Goal: Task Accomplishment & Management: Complete application form

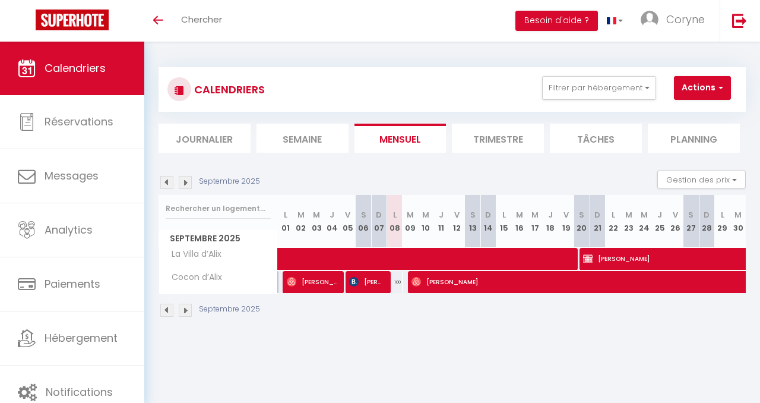
click at [186, 183] on img at bounding box center [185, 182] width 13 height 13
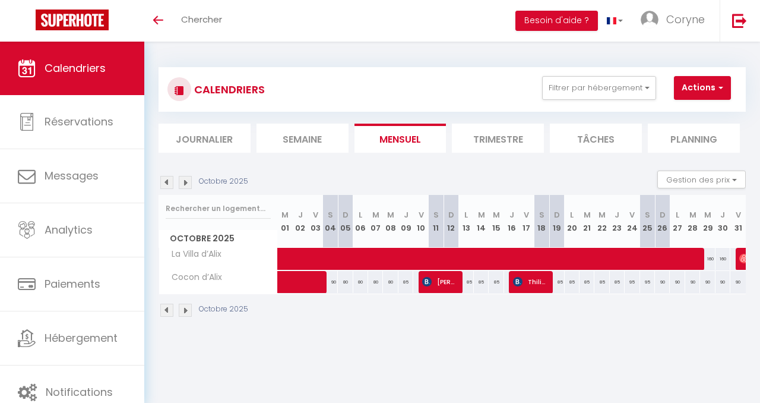
click at [166, 181] on img at bounding box center [166, 182] width 13 height 13
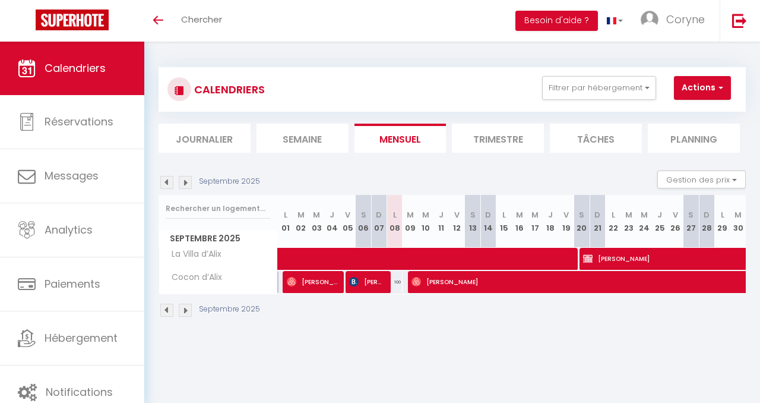
click at [186, 183] on img at bounding box center [185, 182] width 13 height 13
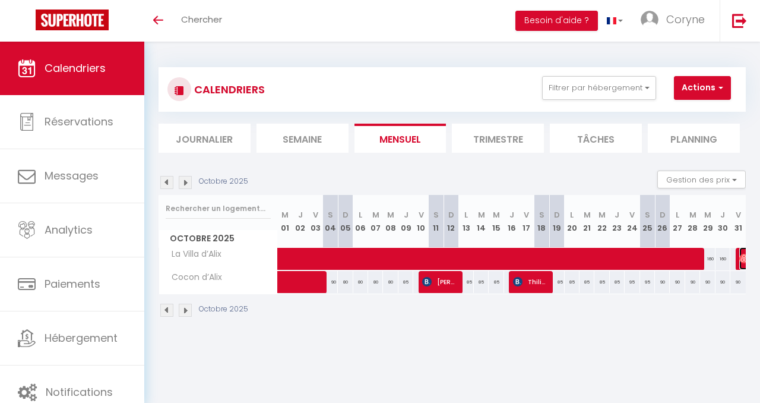
click at [742, 257] on img at bounding box center [744, 259] width 10 height 10
select select "OK"
select select "0"
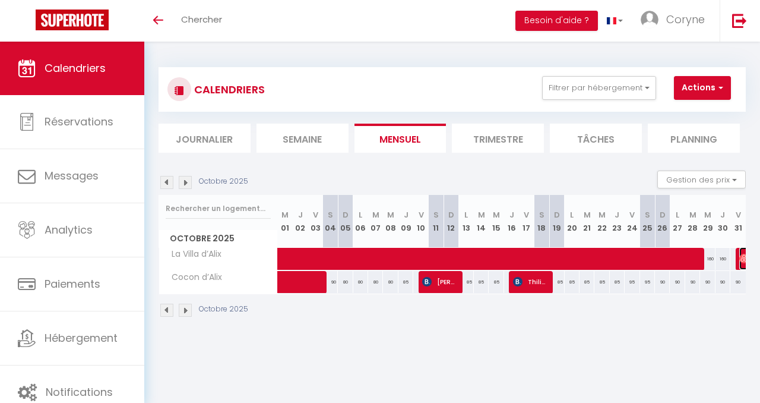
select select "1"
select select
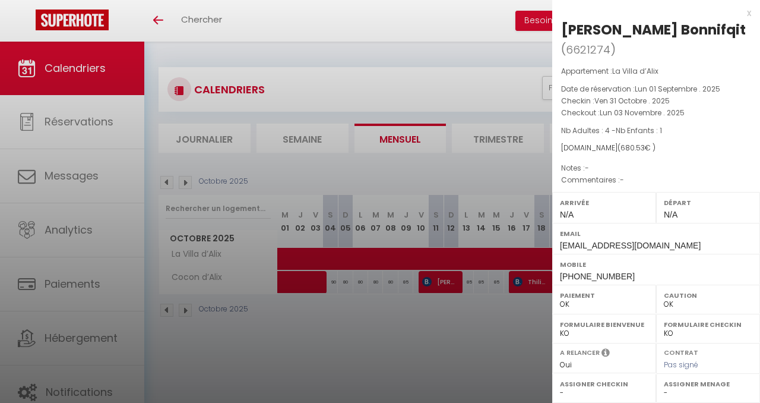
click at [495, 334] on div at bounding box center [380, 201] width 760 height 403
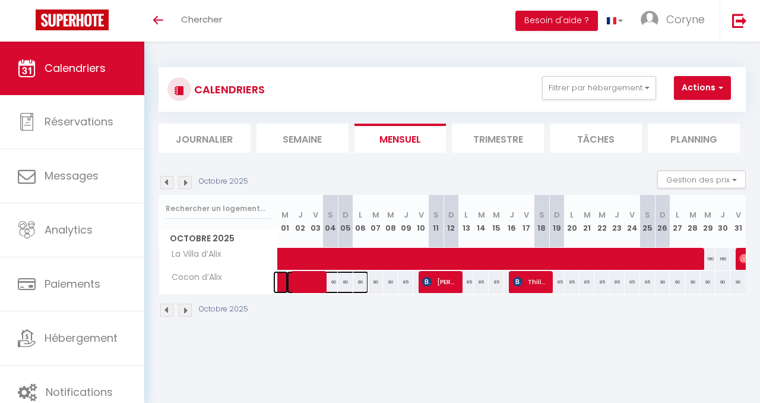
click at [315, 282] on span at bounding box center [328, 282] width 82 height 23
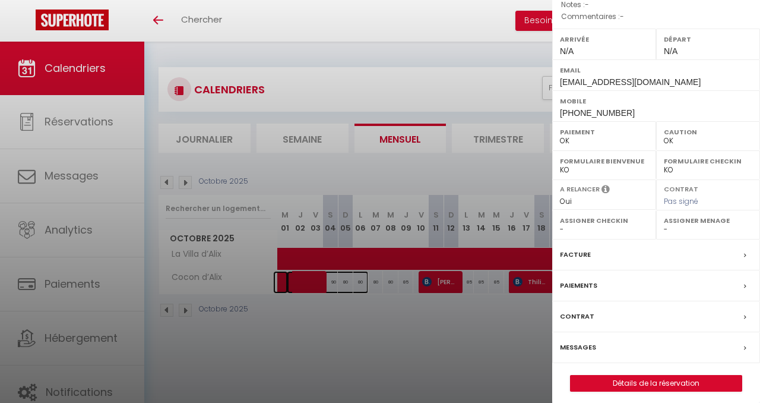
scroll to position [151, 0]
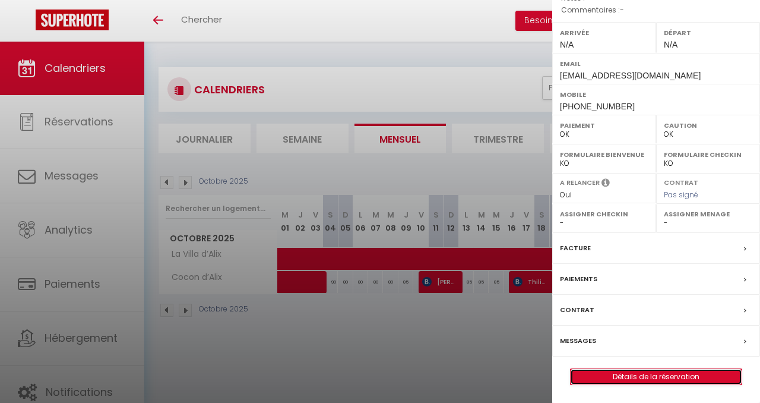
click at [639, 378] on link "Détails de la réservation" at bounding box center [656, 376] width 171 height 15
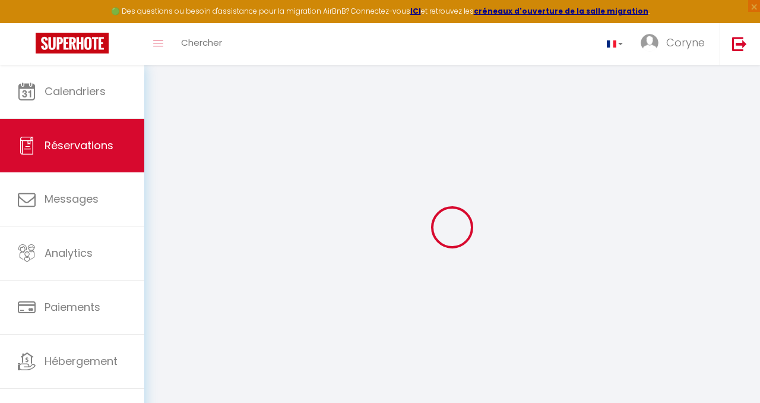
type input "[PERSON_NAME]"
type input "Rival"
type input "[EMAIL_ADDRESS][DOMAIN_NAME]"
type input "[PHONE_NUMBER]"
select select
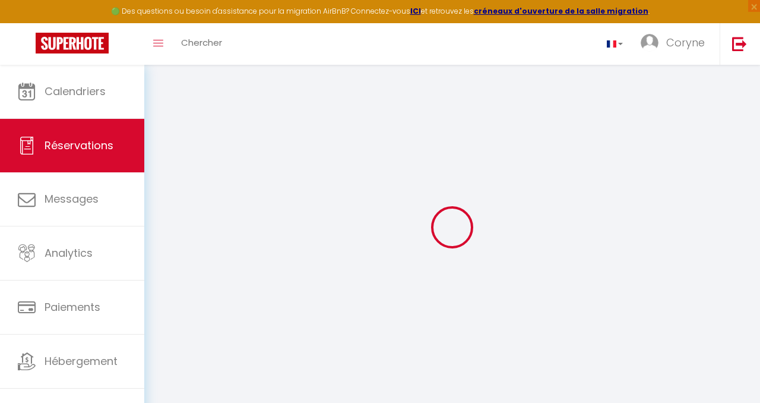
type input "73.33"
select select "75058"
select select "1"
select select
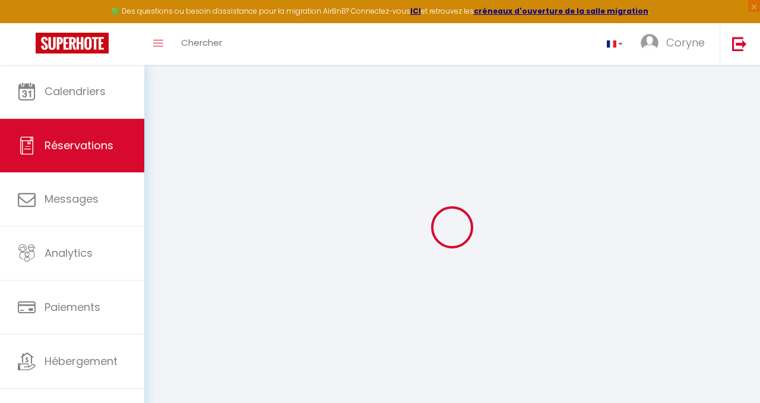
type input "1"
select select "12"
select select
type input "2480"
checkbox input "false"
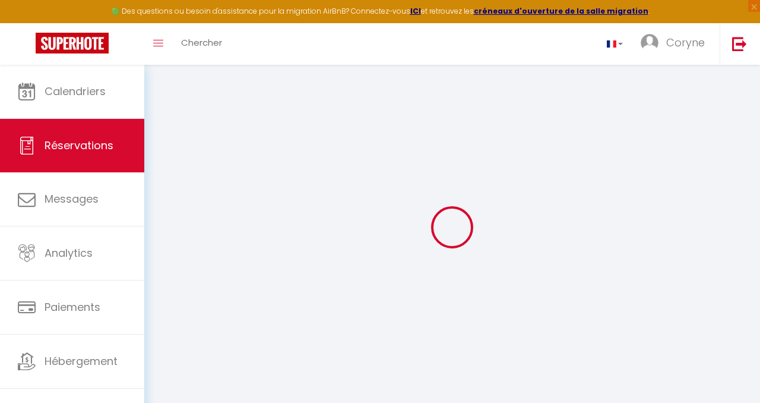
select select "1"
type input "40"
type input "18"
type input "0"
select select
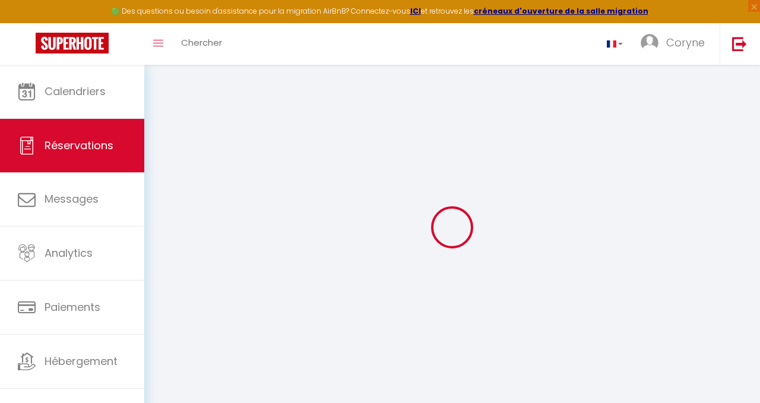
select select
select select "15"
checkbox input "false"
select select
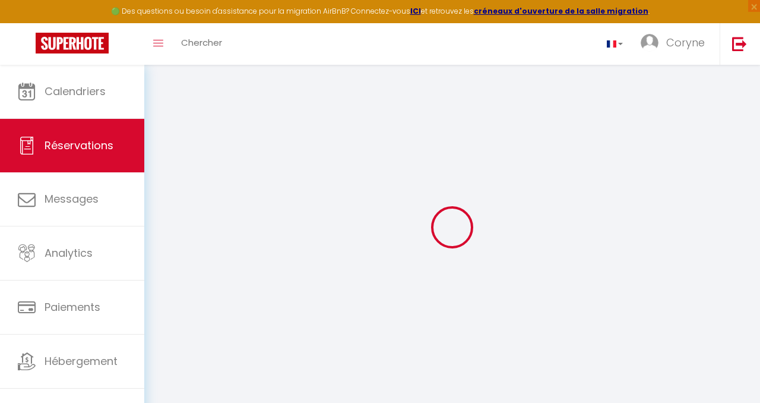
select select
checkbox input "false"
select select
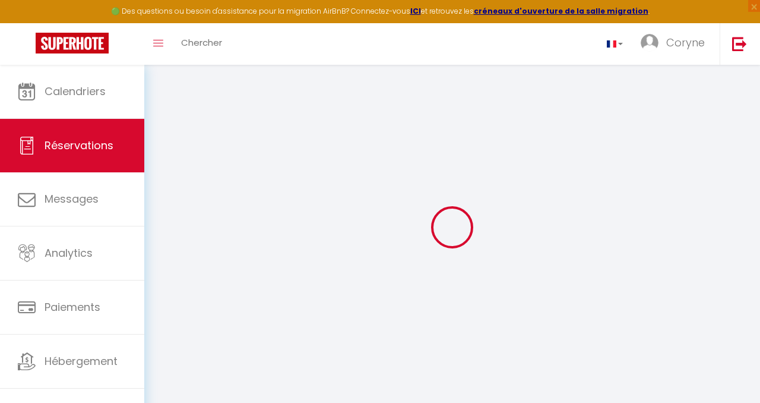
select select
checkbox input "false"
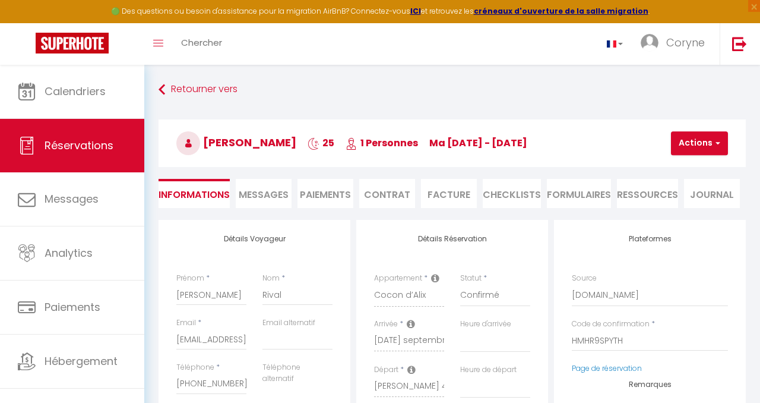
select select
checkbox input "false"
select select
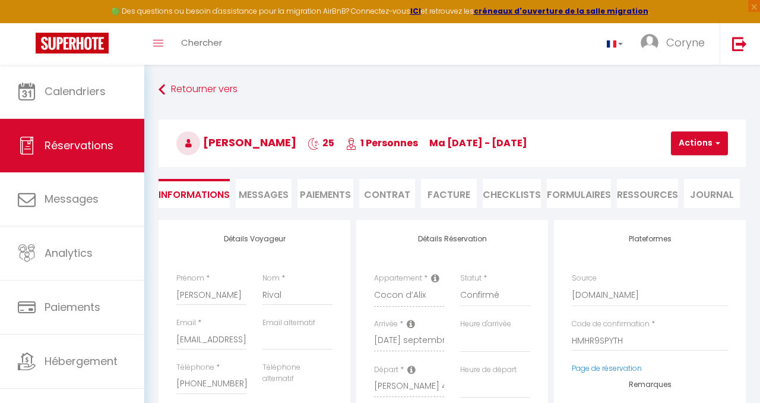
type input "53"
type input "142.85"
select select
checkbox input "false"
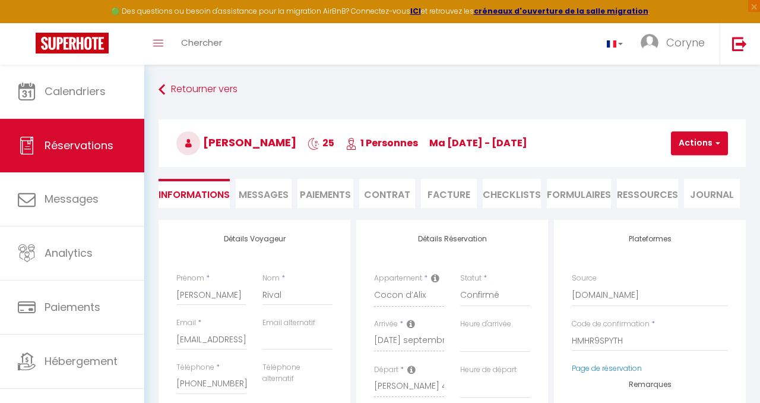
select select
checkbox input "false"
select select
click at [460, 199] on li "Facture" at bounding box center [449, 193] width 56 height 29
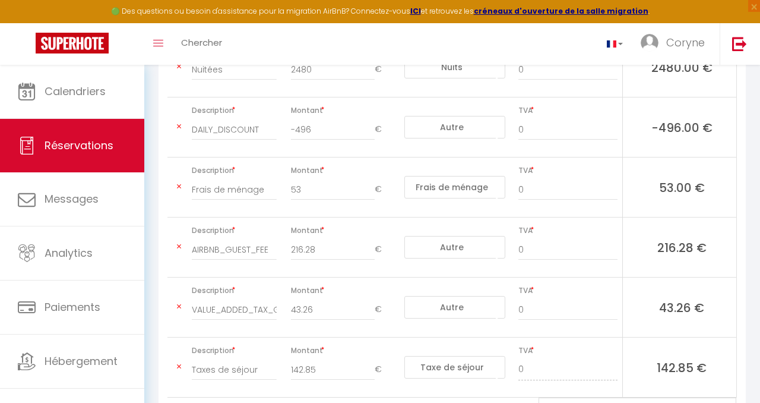
scroll to position [395, 0]
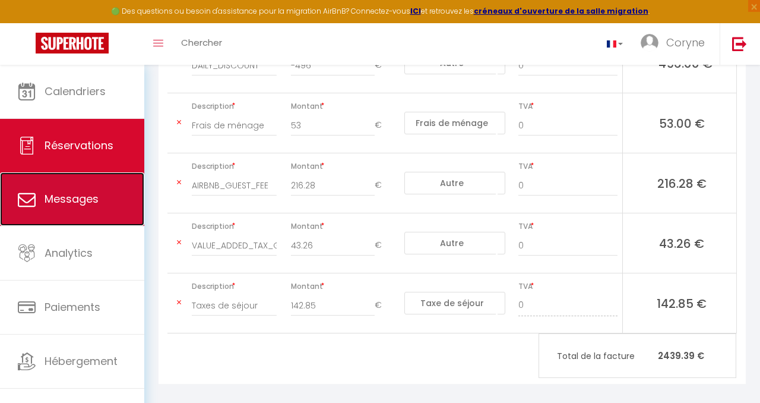
click at [78, 207] on link "Messages" at bounding box center [72, 198] width 144 height 53
select select "message"
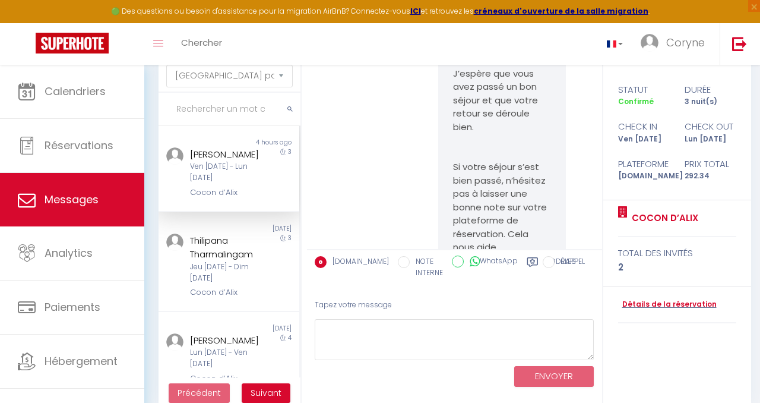
scroll to position [67, 0]
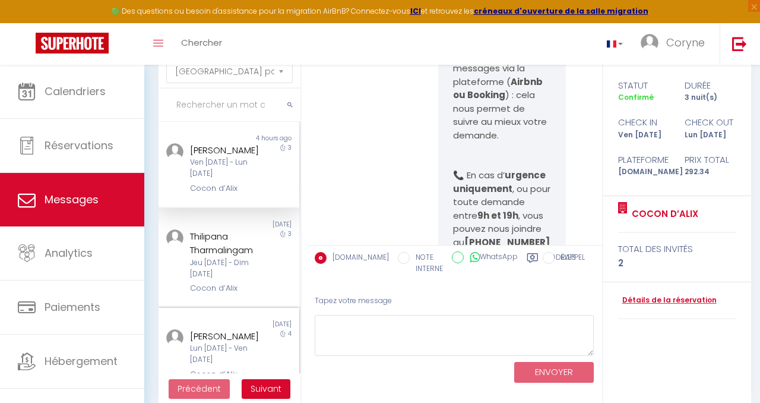
click at [223, 344] on div "Lun [DATE] - Ven [DATE]" at bounding box center [227, 354] width 74 height 23
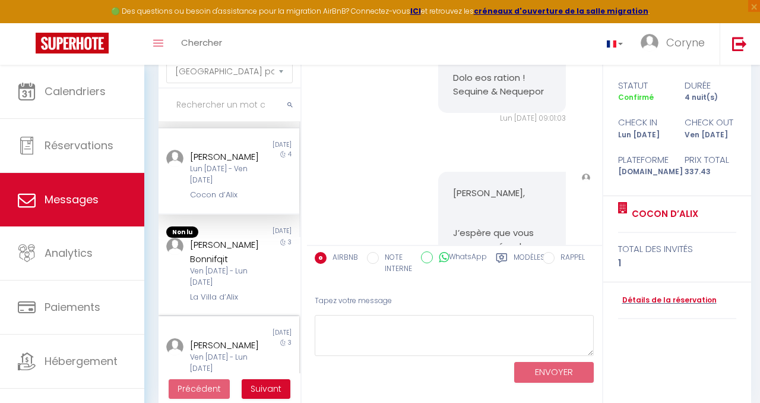
scroll to position [186, 0]
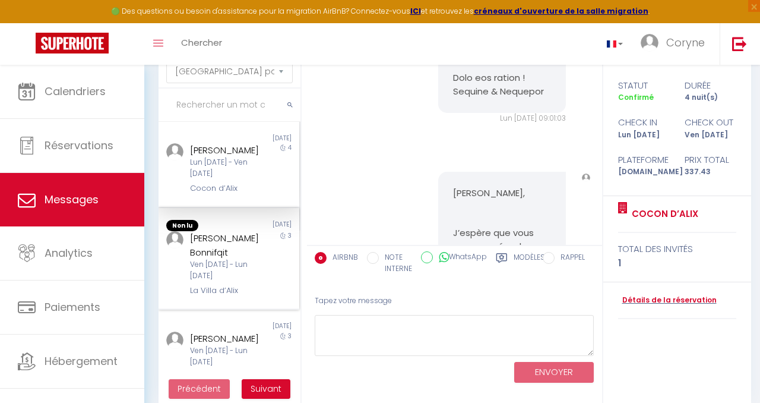
click at [229, 274] on div "Ven [DATE] - Lun [DATE]" at bounding box center [227, 270] width 74 height 23
